Goal: Task Accomplishment & Management: Check status

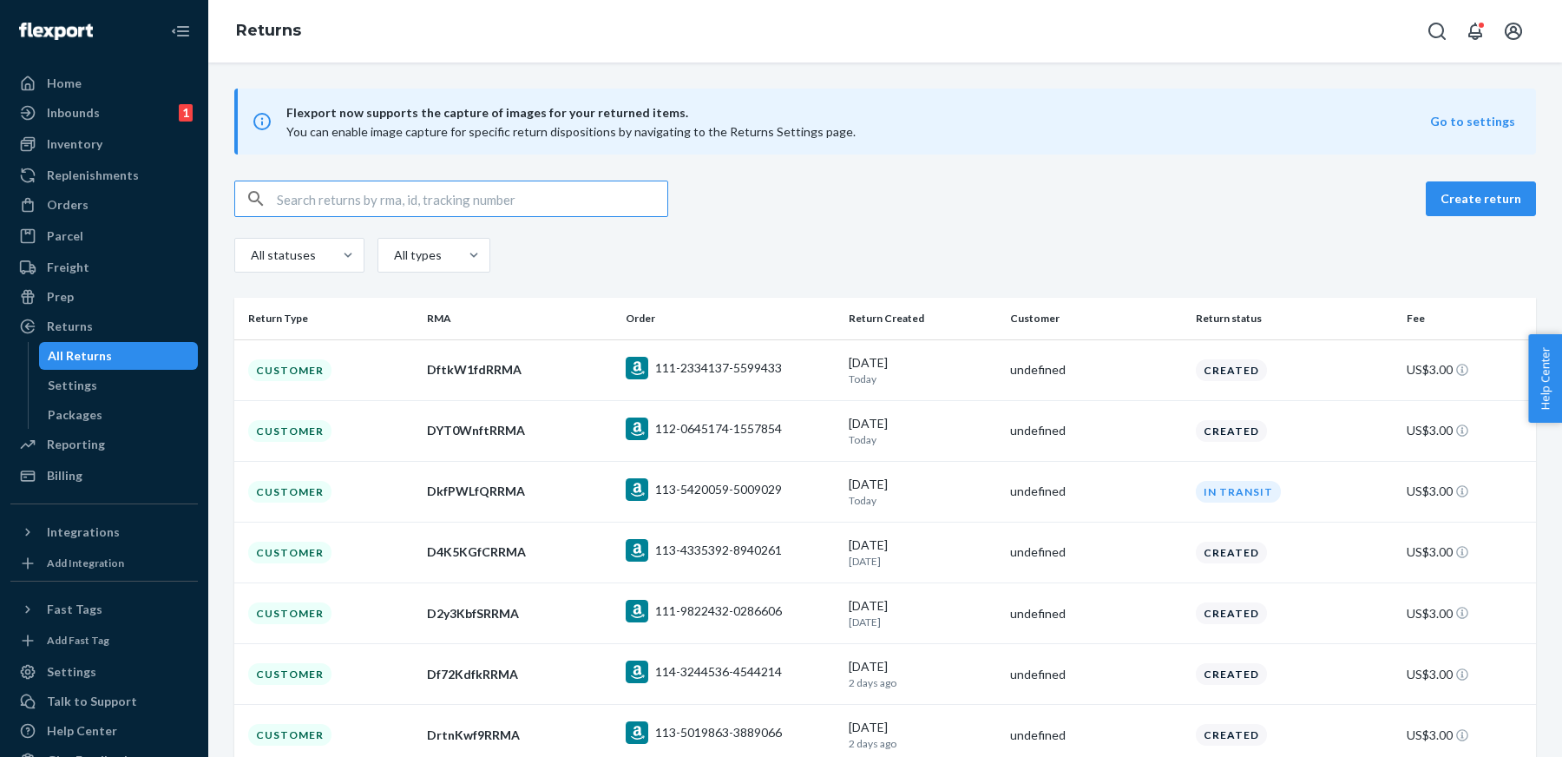
click at [522, 206] on input "text" at bounding box center [472, 198] width 391 height 35
type input "0e396251-a238-4aa7-95e9-fcac10e1591f"
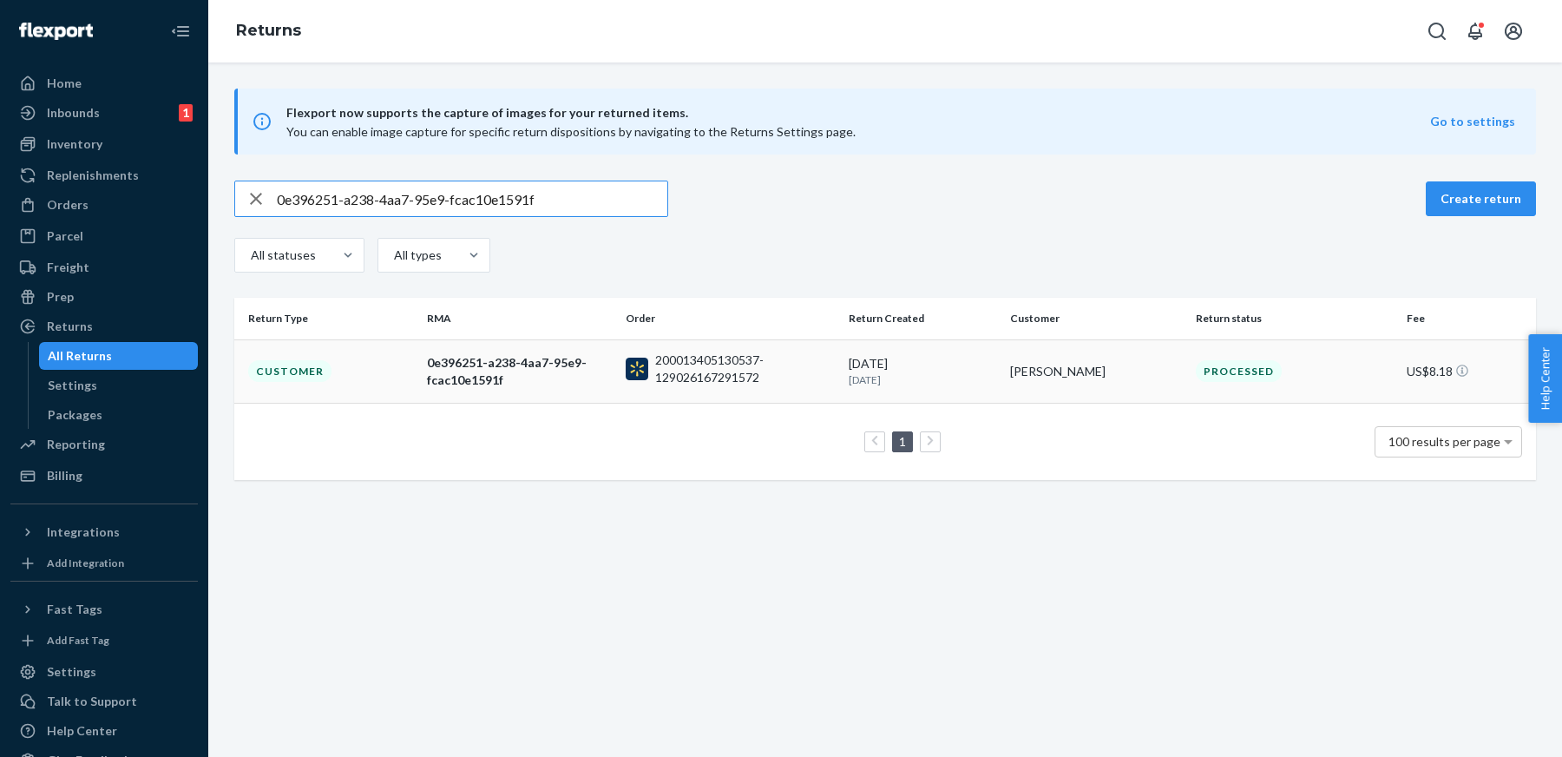
click at [492, 366] on div "0e396251-a238-4aa7-95e9-fcac10e1591f" at bounding box center [519, 371] width 185 height 35
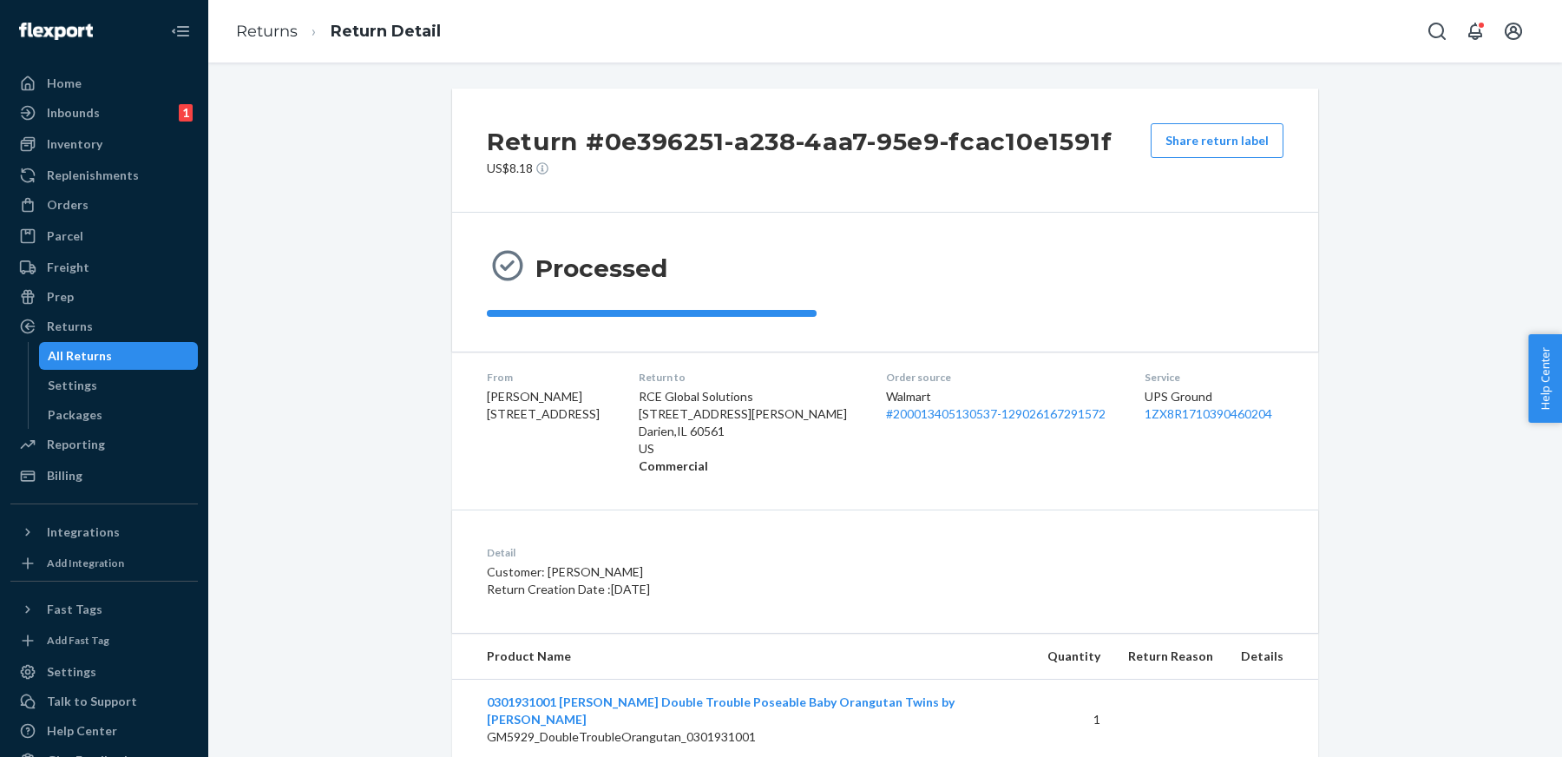
click at [260, 41] on li "Returns" at bounding box center [267, 32] width 62 height 23
click at [268, 36] on link "Returns" at bounding box center [267, 31] width 62 height 19
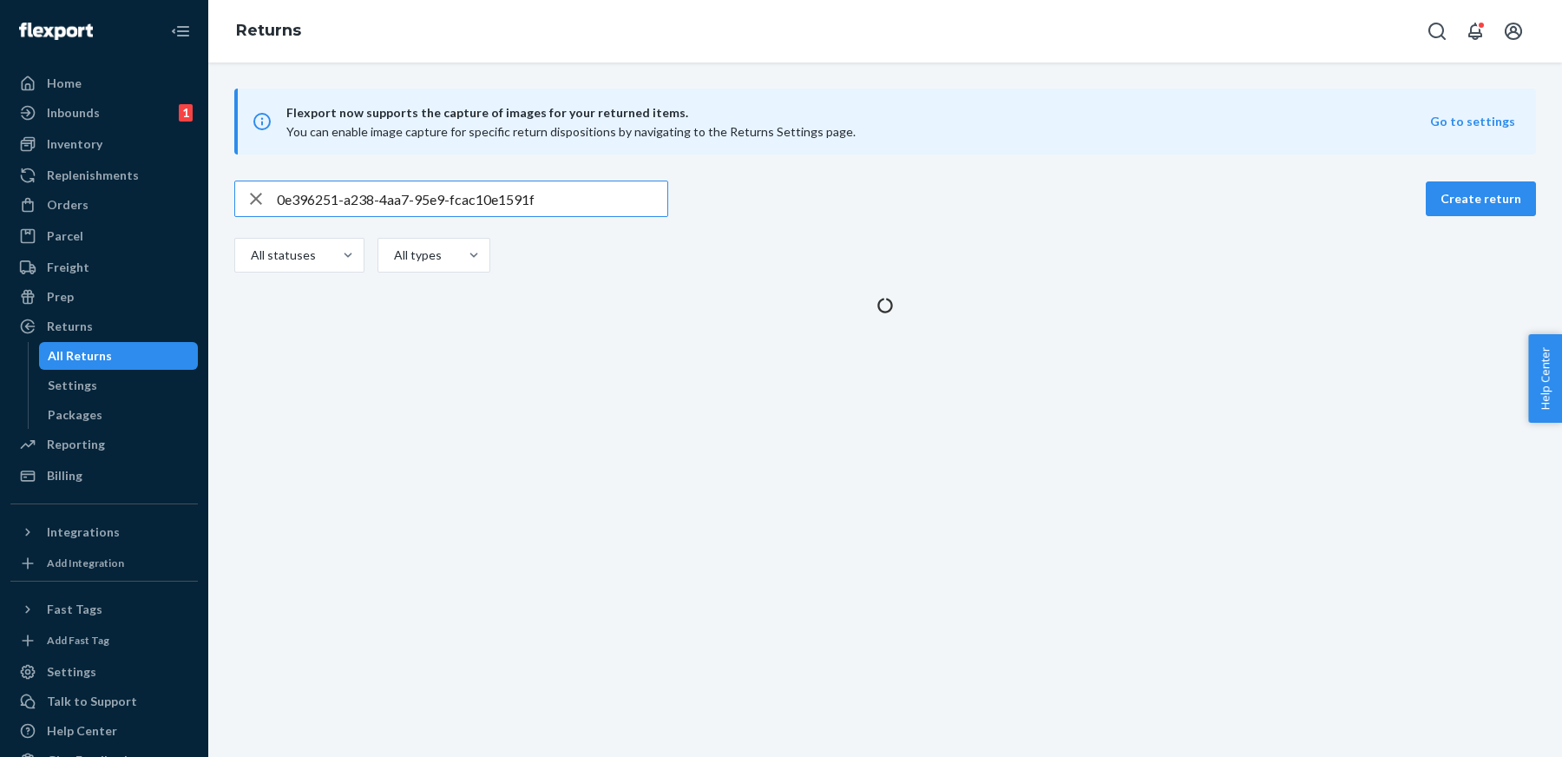
click at [625, 207] on input "0e396251-a238-4aa7-95e9-fcac10e1591f" at bounding box center [472, 198] width 391 height 35
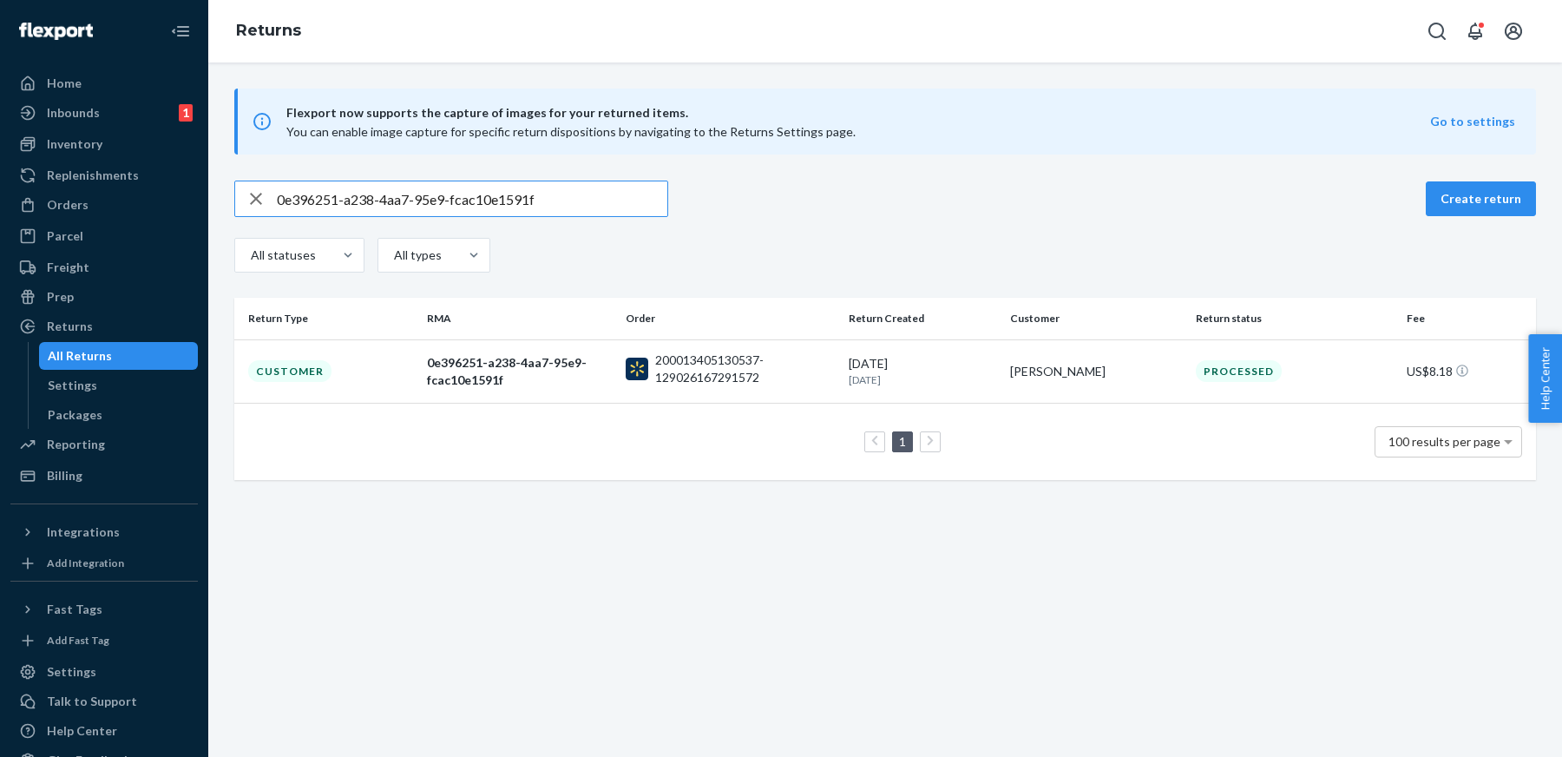
click at [625, 207] on input "0e396251-a238-4aa7-95e9-fcac10e1591f" at bounding box center [472, 198] width 391 height 35
type input "Dh60bDfMRRMA"
